Goal: Find specific page/section: Find specific page/section

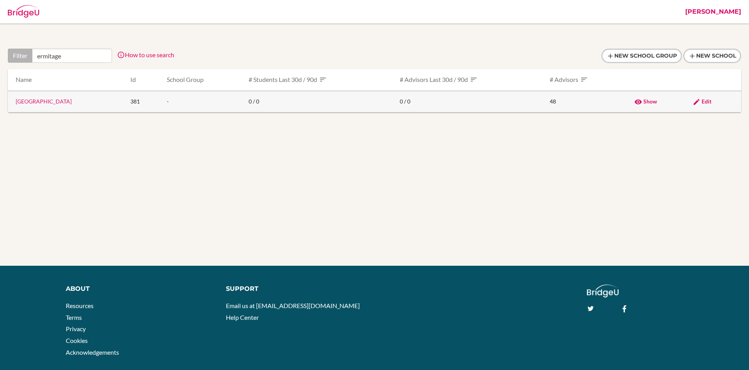
type input "ermitage"
click at [68, 100] on link "[GEOGRAPHIC_DATA]" at bounding box center [44, 101] width 56 height 7
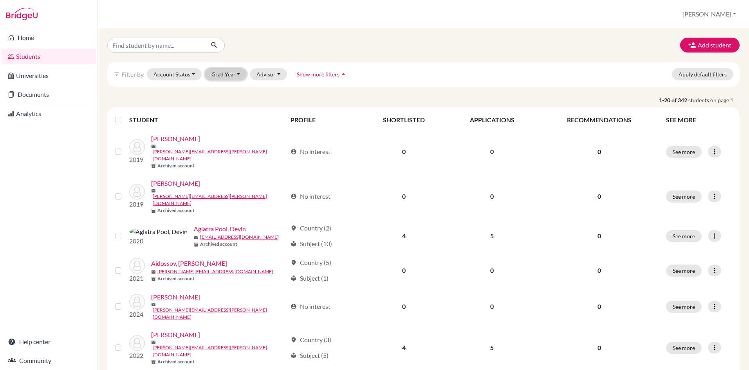
click at [226, 71] on button "Grad Year" at bounding box center [226, 74] width 42 height 12
click at [722, 12] on button "[PERSON_NAME]" at bounding box center [709, 14] width 61 height 15
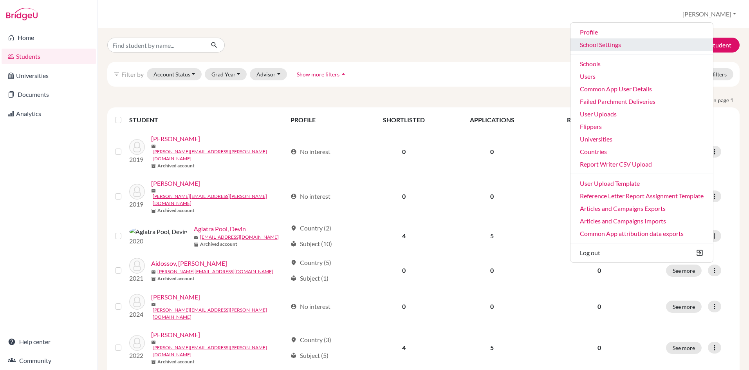
click at [629, 47] on link "School Settings" at bounding box center [642, 44] width 143 height 13
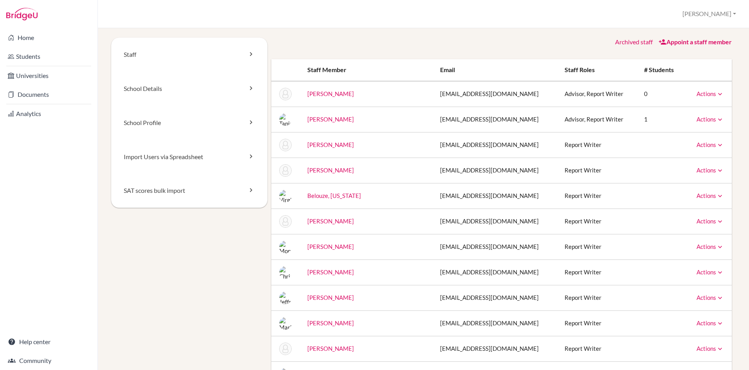
scroll to position [857, 0]
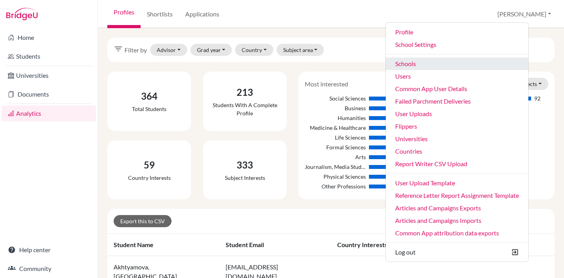
click at [427, 64] on link "Schools" at bounding box center [457, 64] width 143 height 13
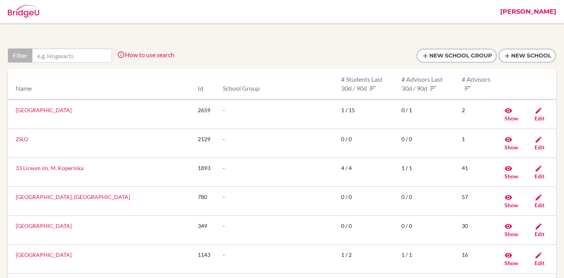
click at [68, 55] on input "text" at bounding box center [72, 56] width 80 height 14
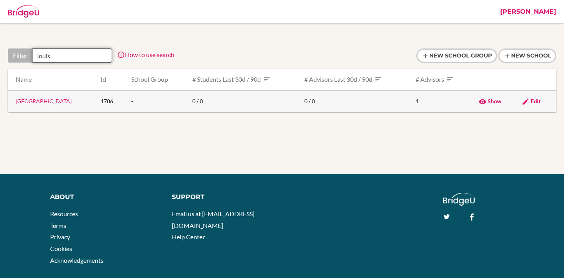
type input "louis"
click at [50, 99] on link "[GEOGRAPHIC_DATA]" at bounding box center [44, 101] width 56 height 7
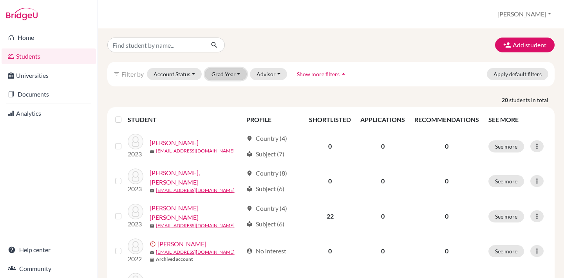
click at [232, 77] on button "Grad Year" at bounding box center [226, 74] width 42 height 12
click at [536, 16] on button "[PERSON_NAME]" at bounding box center [524, 14] width 61 height 15
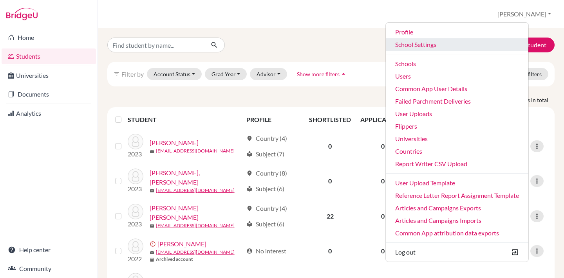
click at [453, 42] on link "School Settings" at bounding box center [457, 44] width 143 height 13
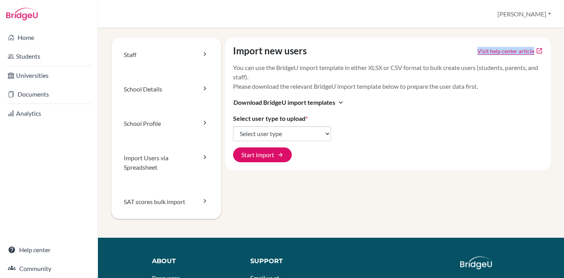
click at [193, 11] on div "Import users via spreadsheet [PERSON_NAME] Profile School Settings Admin School…" at bounding box center [331, 14] width 466 height 28
click at [532, 17] on button "[PERSON_NAME]" at bounding box center [524, 14] width 61 height 15
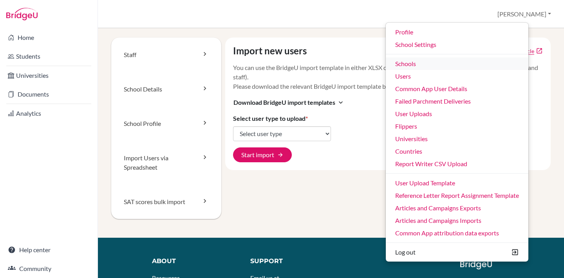
click at [436, 61] on link "Schools" at bounding box center [457, 64] width 143 height 13
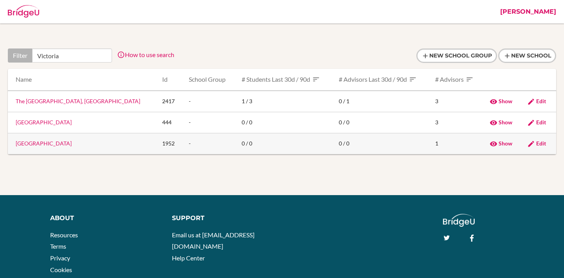
type input "Victoria"
click at [41, 145] on link "[GEOGRAPHIC_DATA]" at bounding box center [44, 143] width 56 height 7
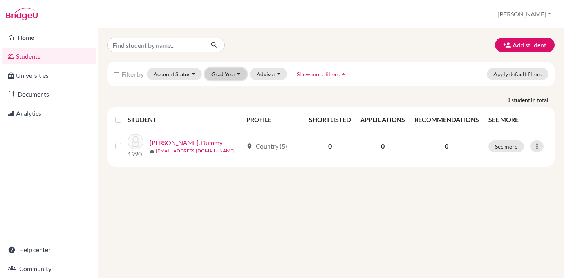
click at [227, 76] on button "Grad Year" at bounding box center [226, 74] width 42 height 12
click at [172, 96] on p "1 student in total" at bounding box center [330, 100] width 459 height 8
click at [535, 14] on button "[PERSON_NAME]" at bounding box center [524, 14] width 61 height 15
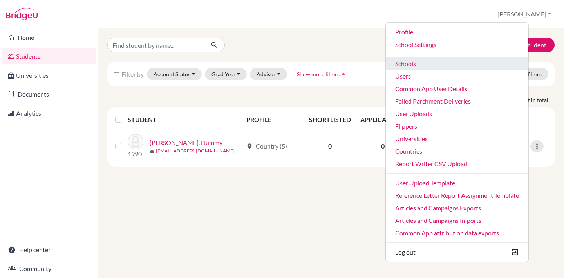
click at [427, 61] on link "Schools" at bounding box center [457, 64] width 143 height 13
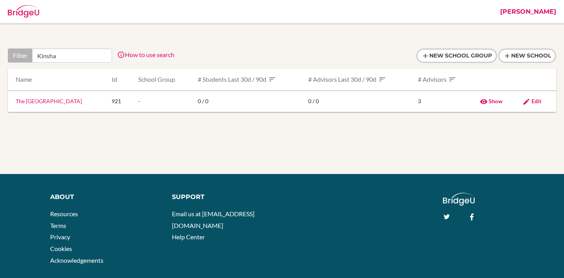
click at [68, 100] on link "The [GEOGRAPHIC_DATA]" at bounding box center [49, 101] width 66 height 7
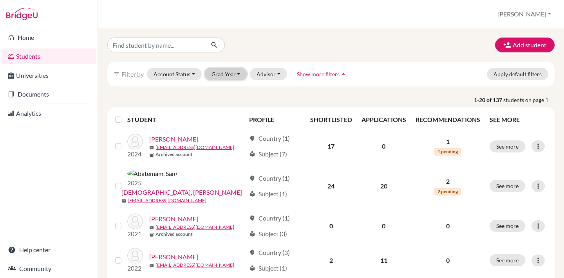
click at [229, 73] on button "Grad Year" at bounding box center [226, 74] width 42 height 12
